Goal: Information Seeking & Learning: Learn about a topic

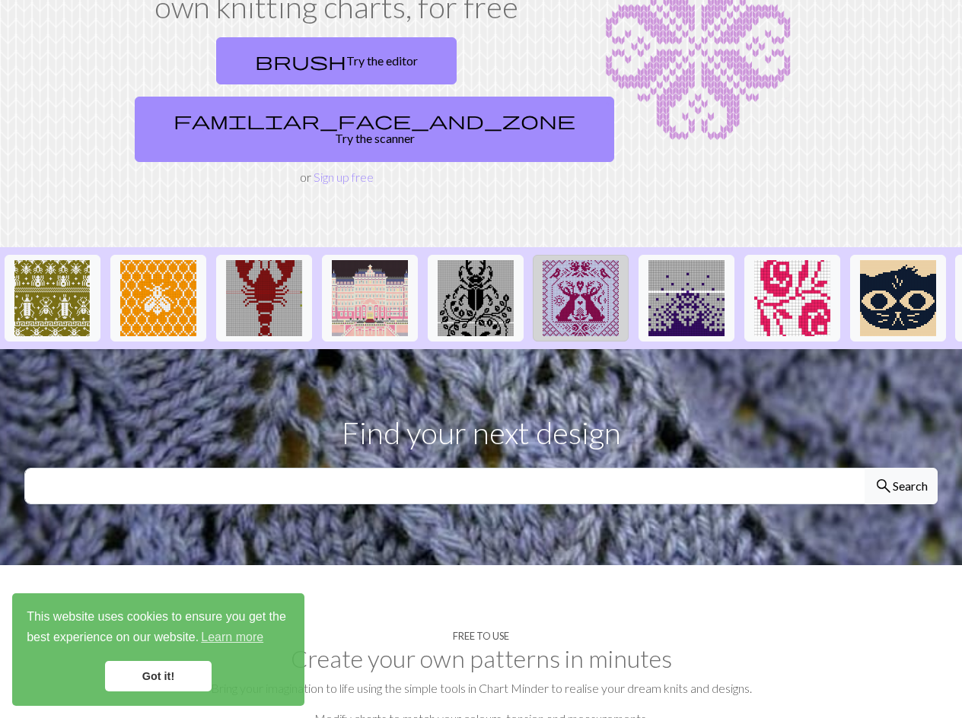
scroll to position [161, 0]
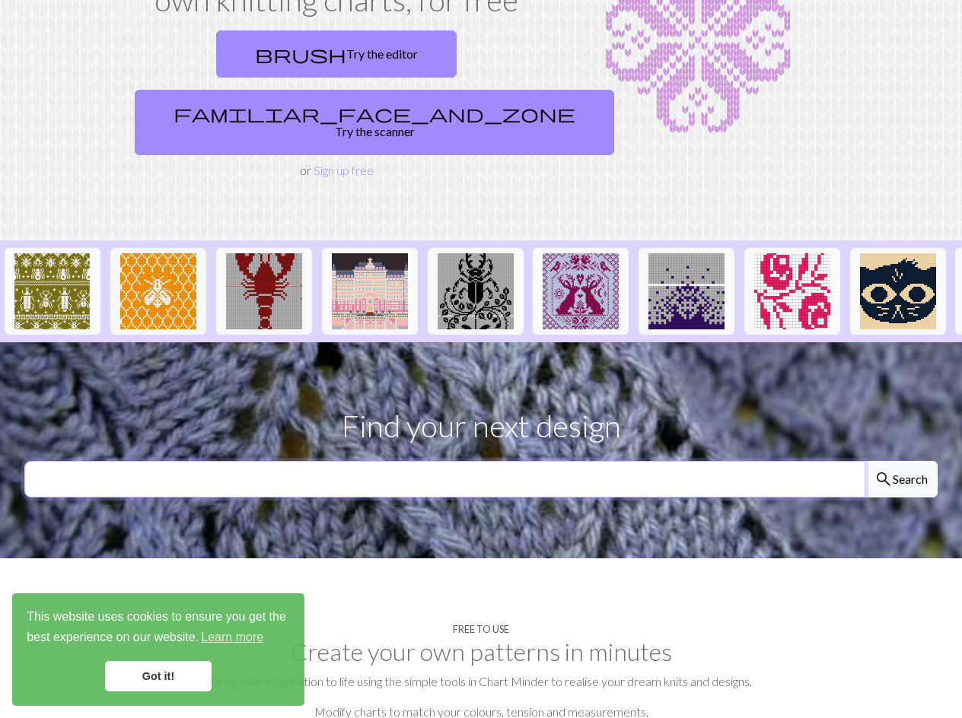
click at [488, 461] on input "text" at bounding box center [444, 479] width 841 height 37
type input "dog"
click at [900, 461] on button "search Search" at bounding box center [900, 479] width 73 height 37
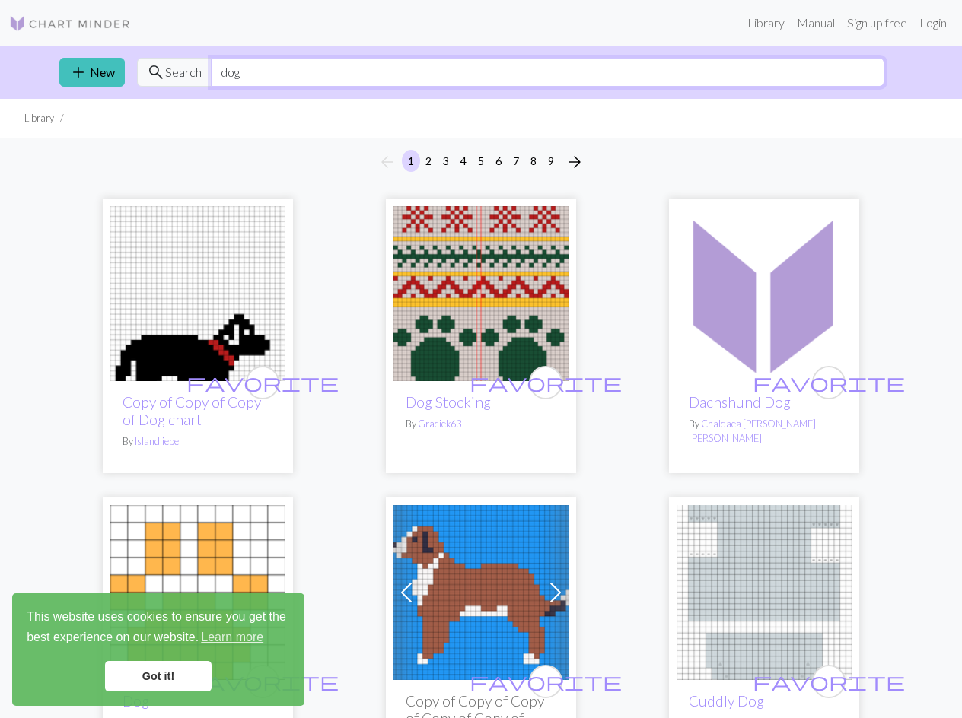
click at [266, 74] on input "dog" at bounding box center [547, 72] width 673 height 29
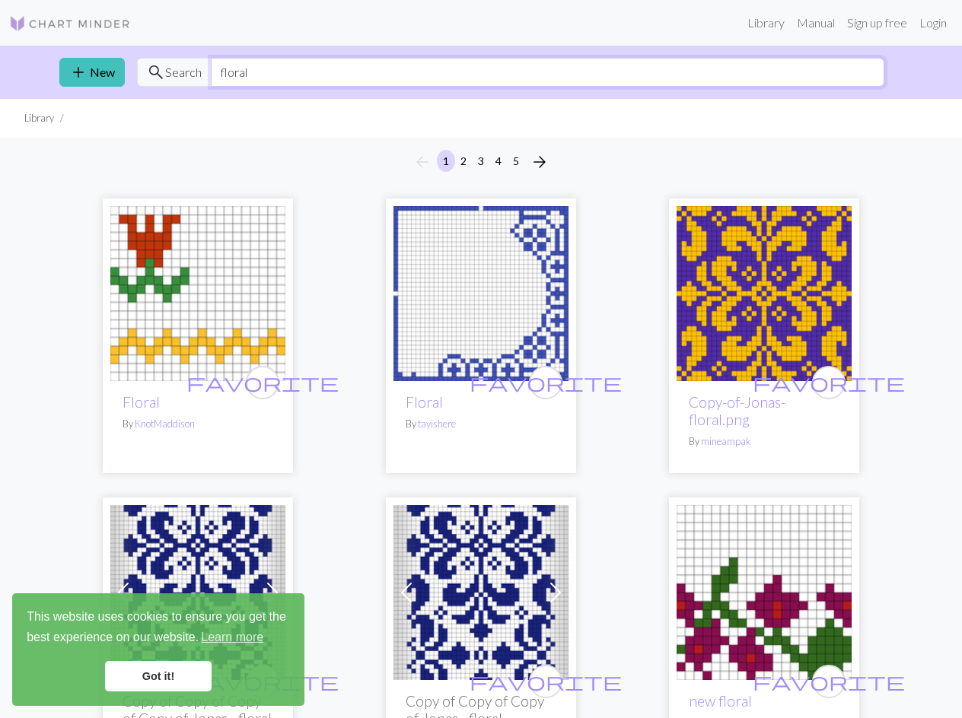
click at [285, 65] on input "floral" at bounding box center [547, 72] width 673 height 29
click at [285, 67] on input "floral" at bounding box center [547, 72] width 673 height 29
type input "waffle"
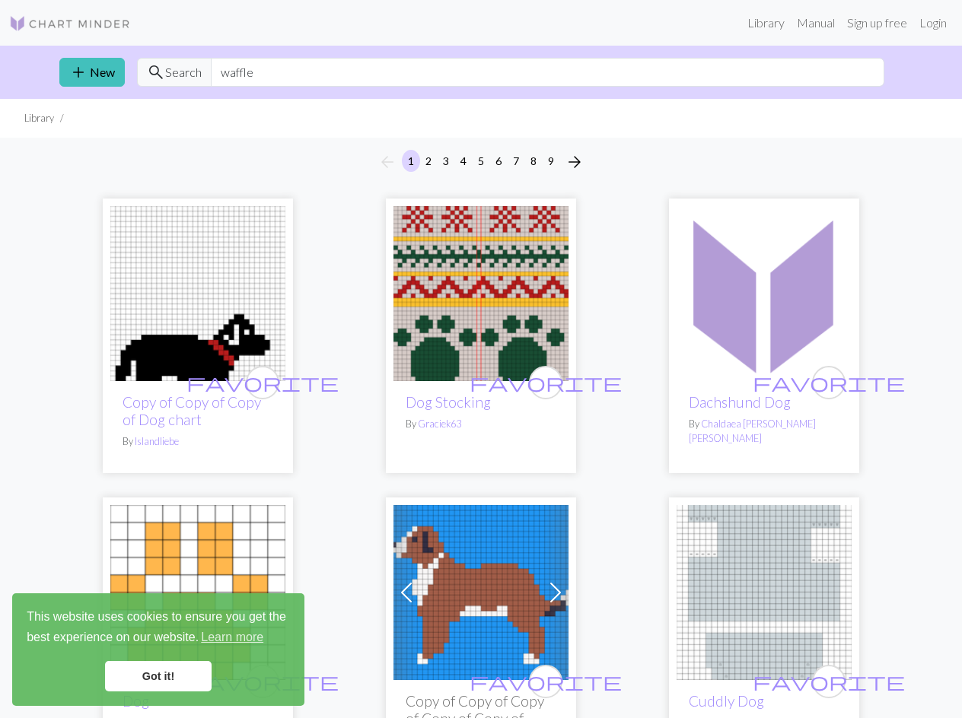
click at [97, 30] on img at bounding box center [70, 23] width 122 height 18
